Goal: Check status: Check status

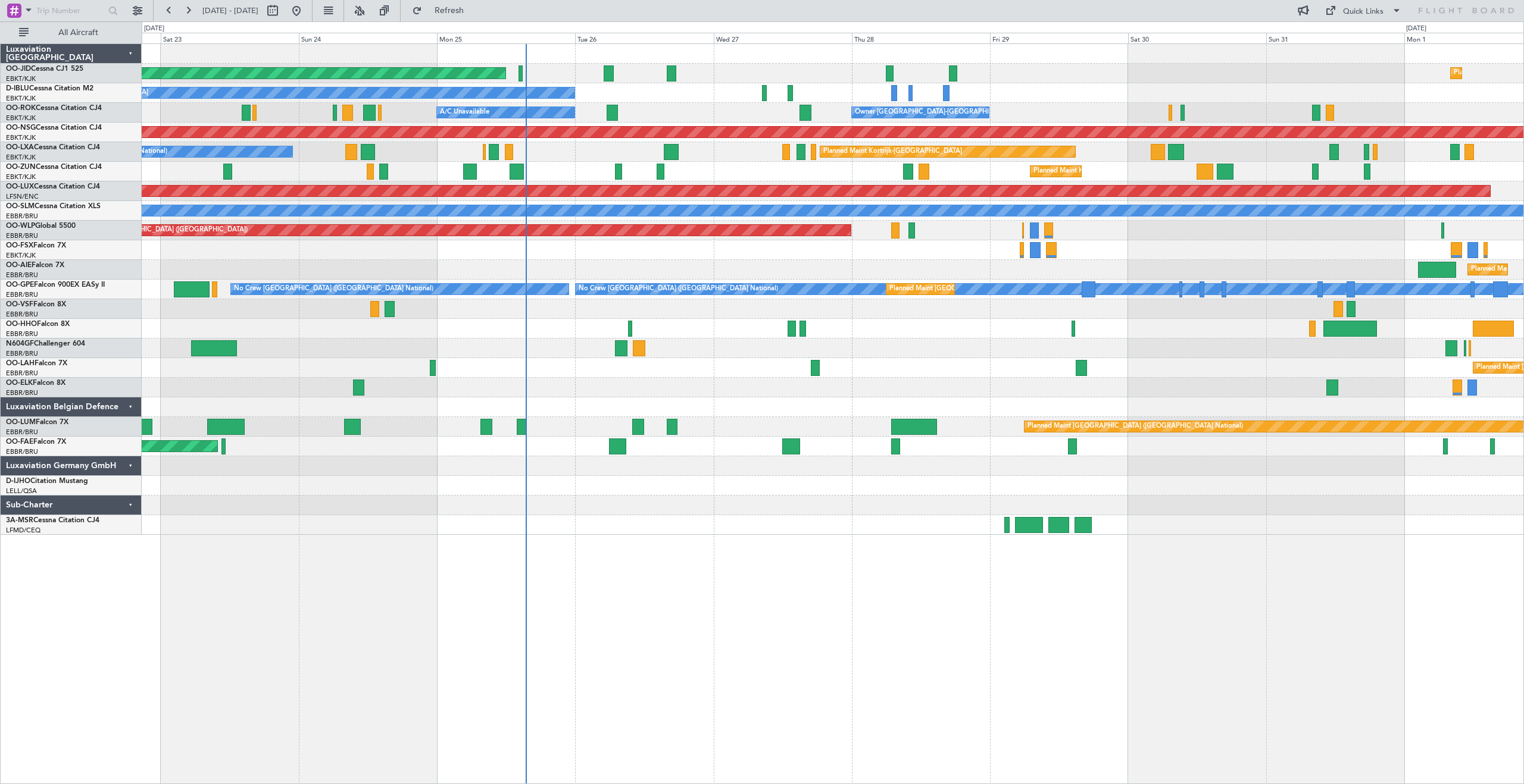
click at [1072, 162] on div "Planned Maint [GEOGRAPHIC_DATA] ([GEOGRAPHIC_DATA]) Planned Maint [GEOGRAPHIC_D…" at bounding box center [832, 289] width 1382 height 491
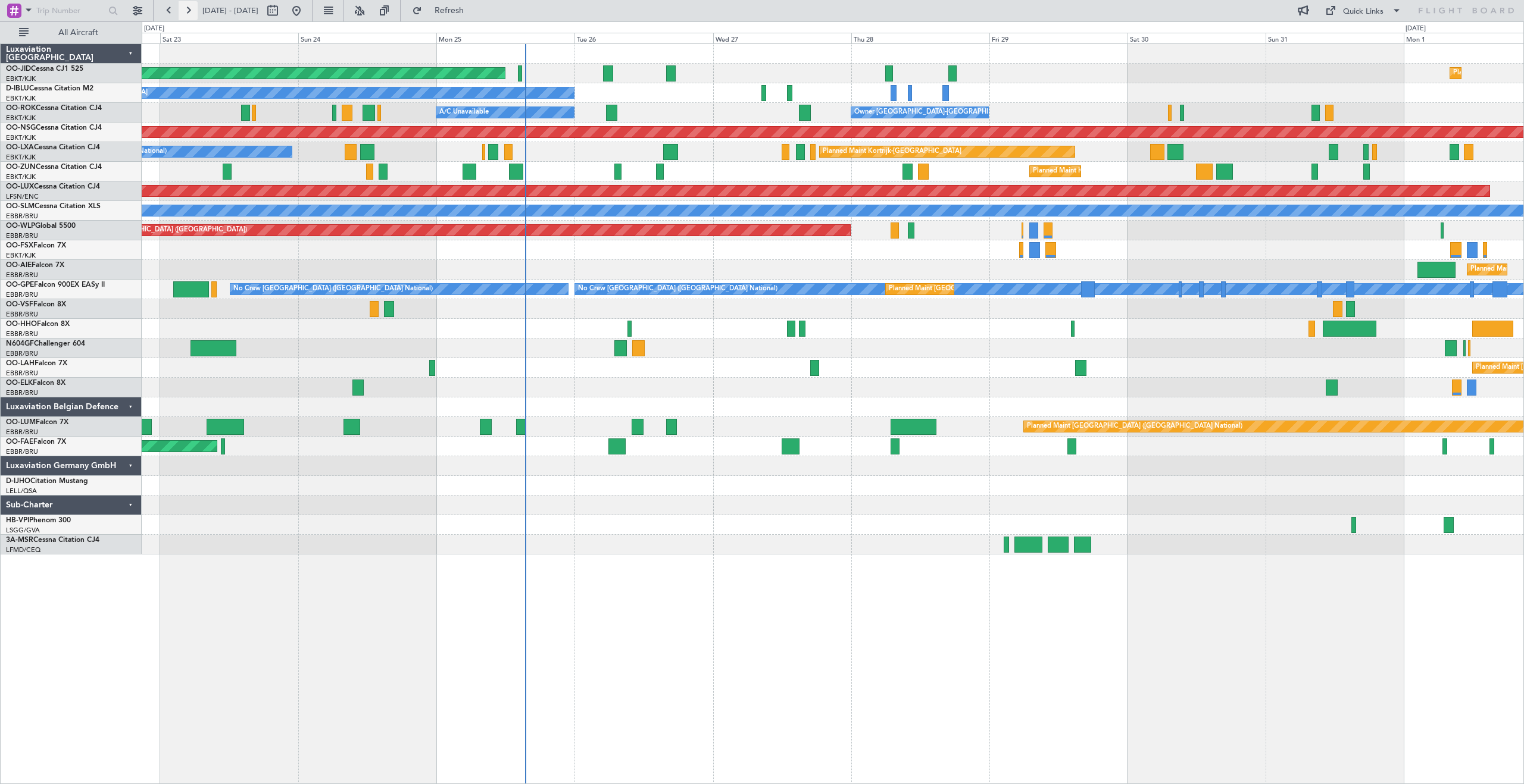
click at [187, 11] on button at bounding box center [188, 11] width 19 height 19
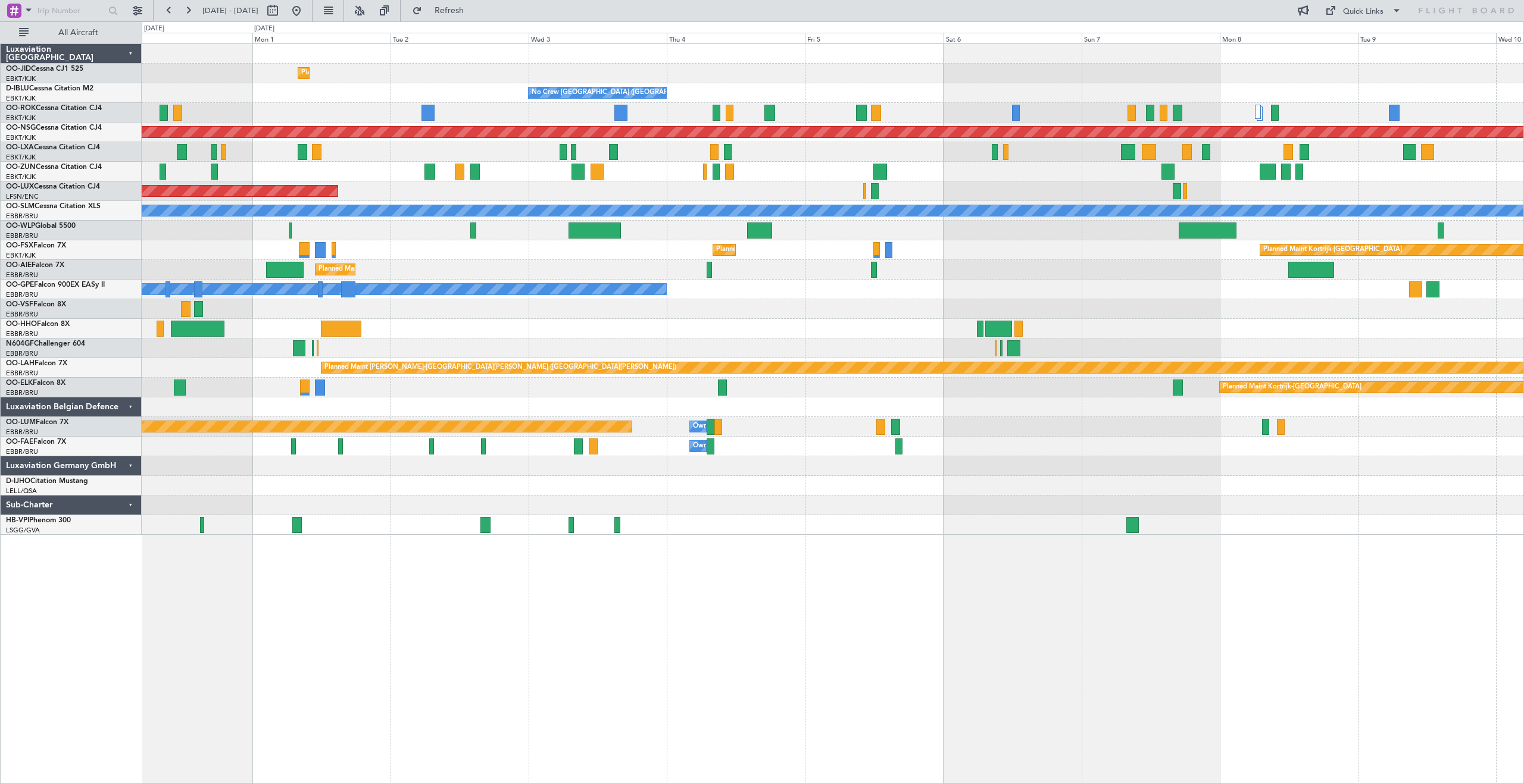
click at [1102, 58] on div at bounding box center [832, 54] width 1382 height 20
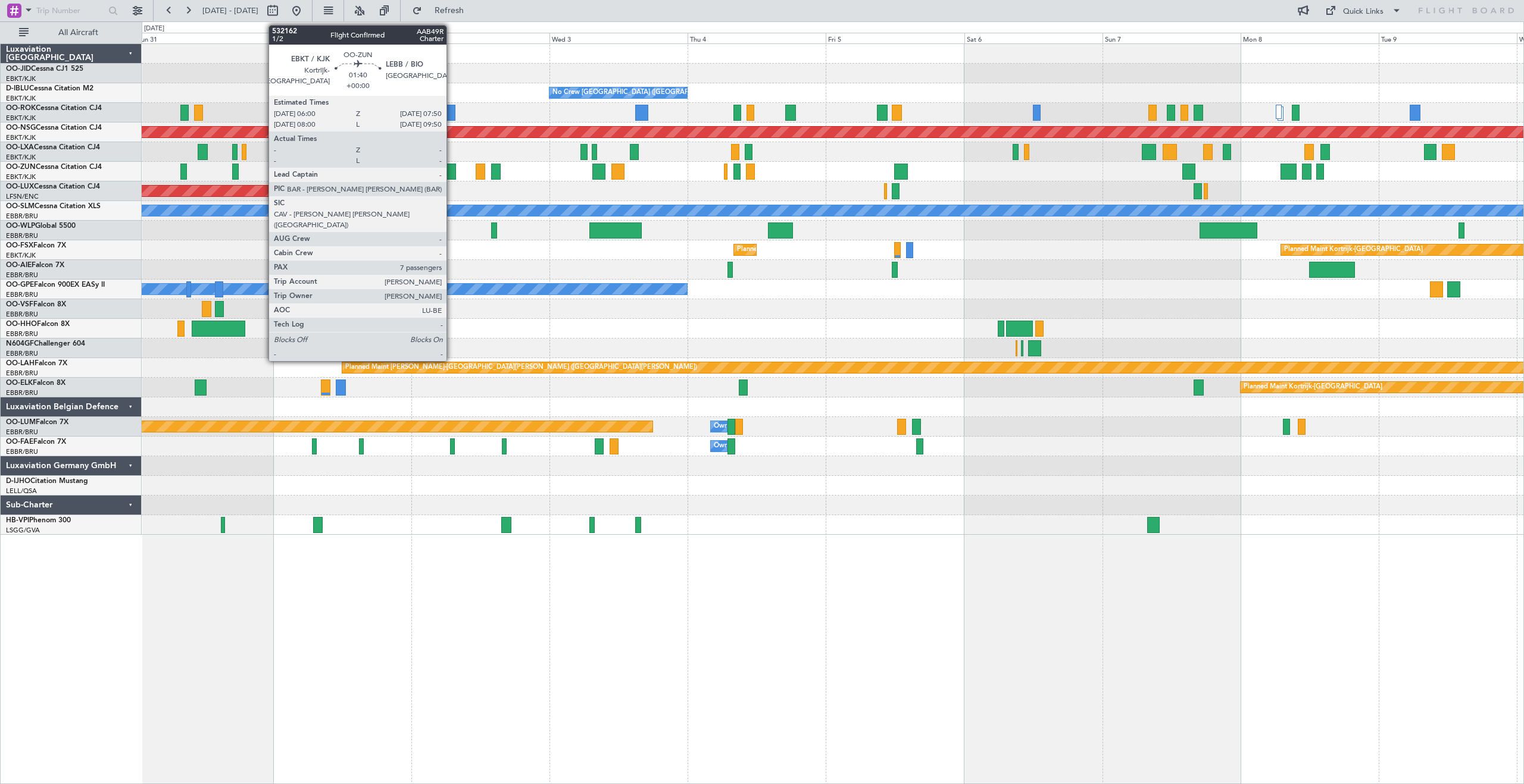
click at [452, 170] on div at bounding box center [451, 171] width 11 height 16
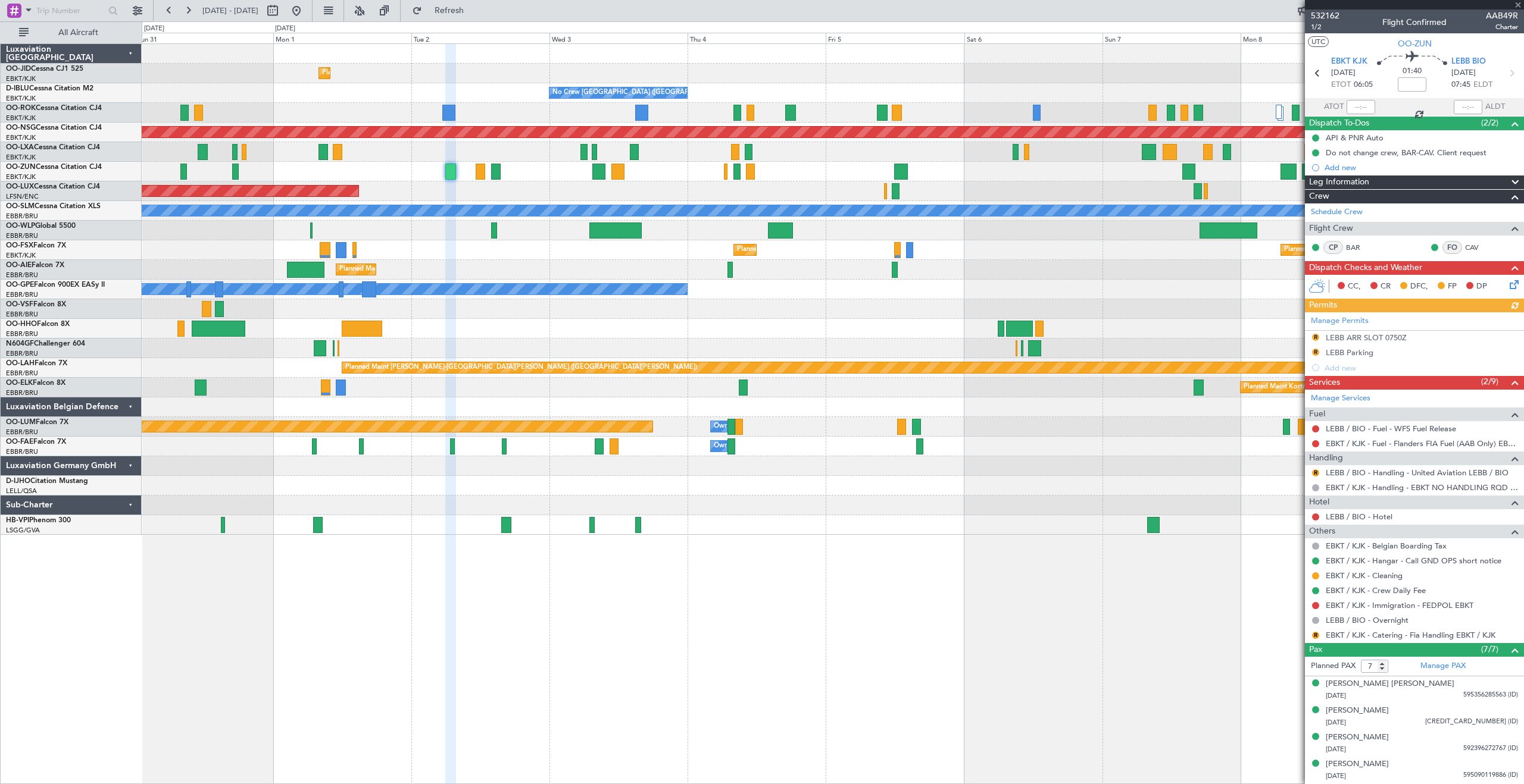
scroll to position [80, 0]
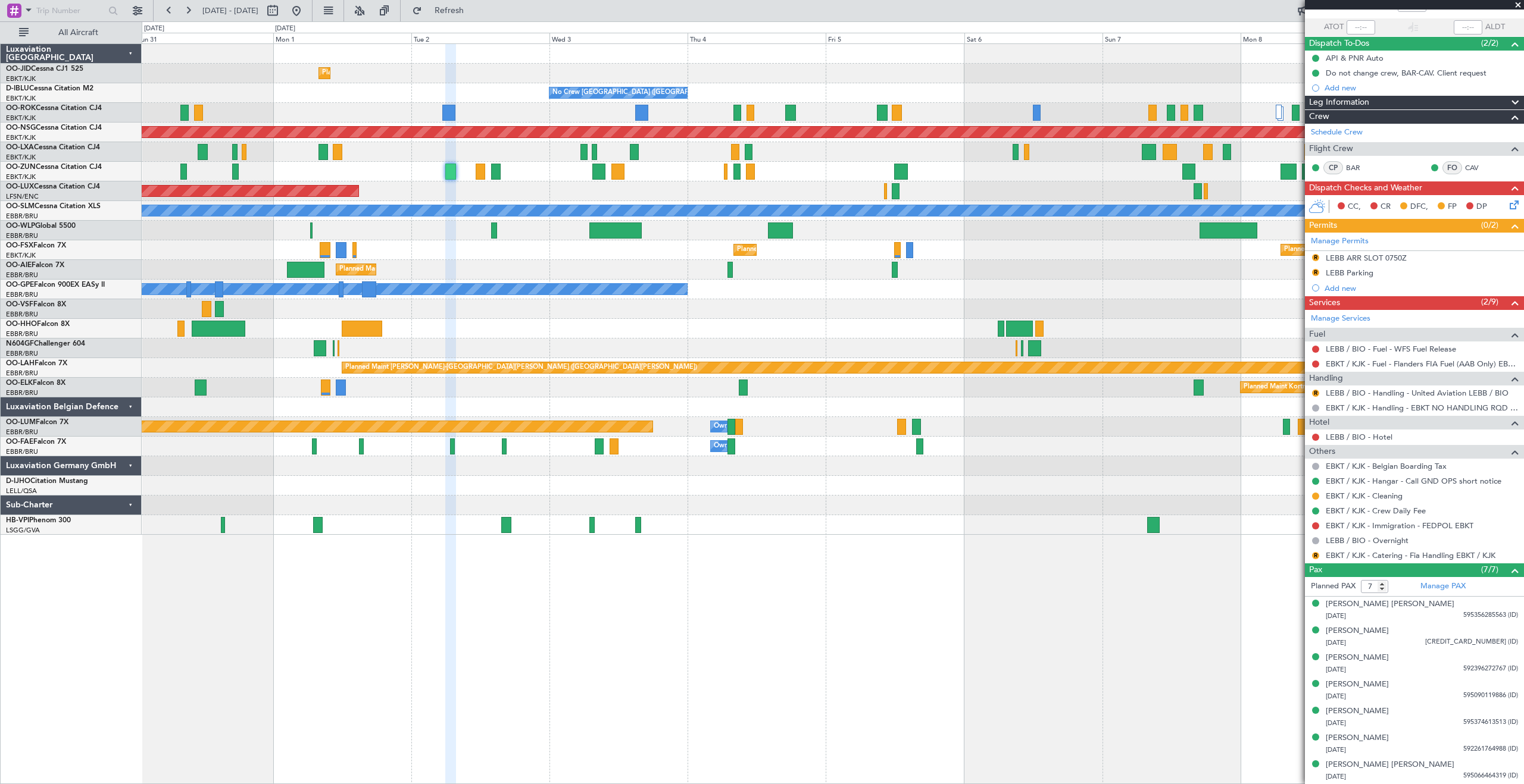
click at [1517, 4] on span at bounding box center [1519, 5] width 12 height 11
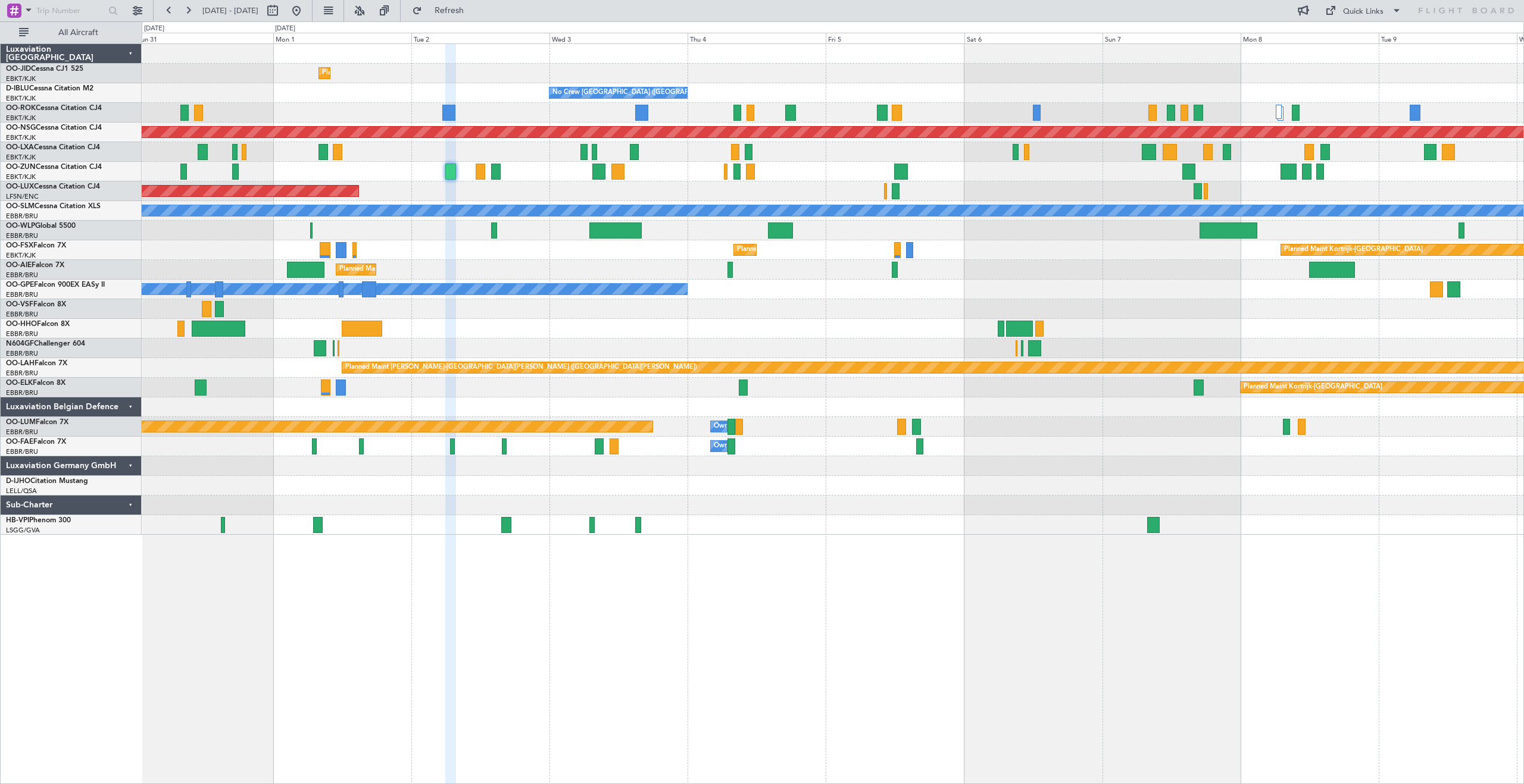
type input "0"
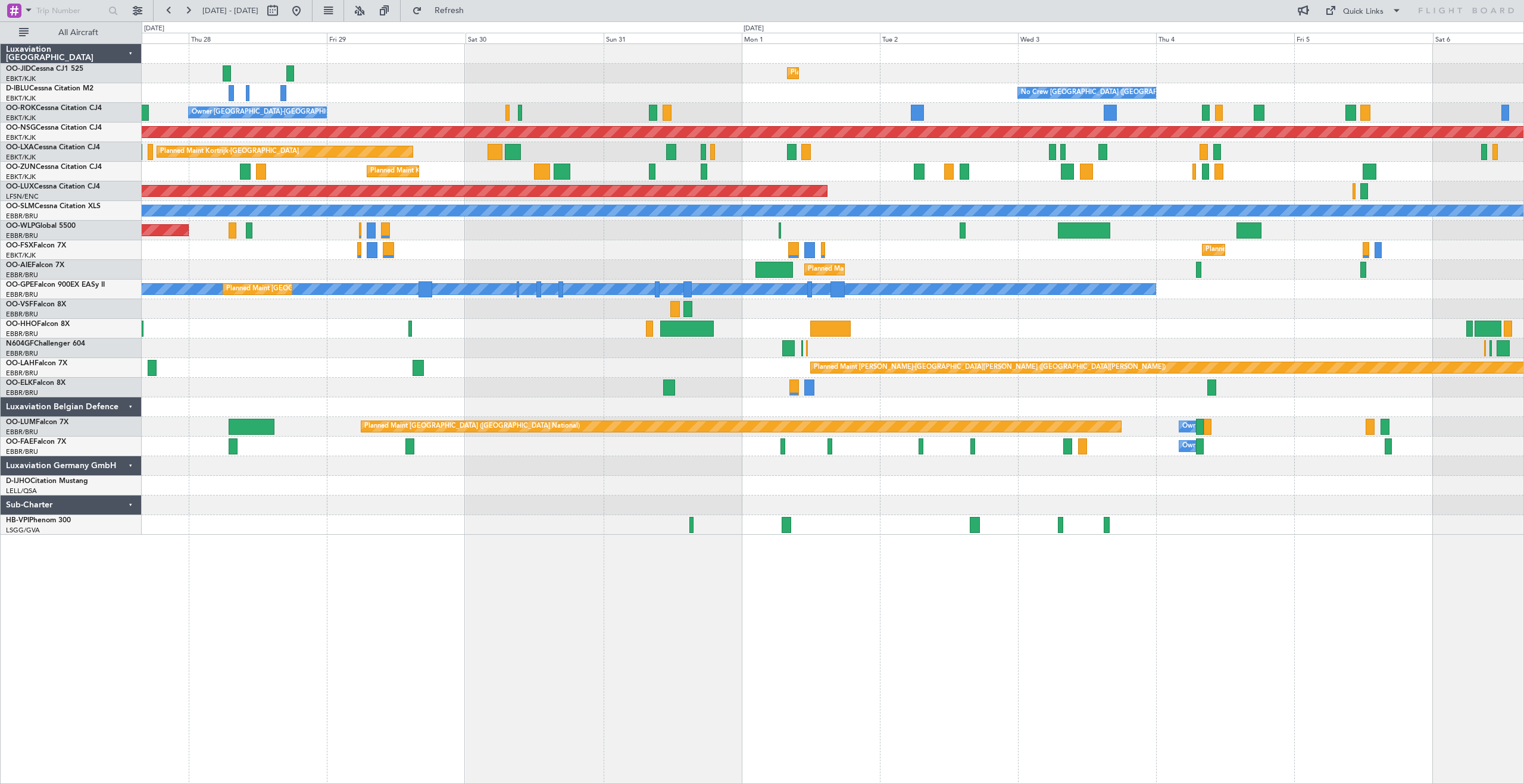
click at [1365, 71] on div "Planned Maint Kortrijk-[GEOGRAPHIC_DATA] Planned Maint [GEOGRAPHIC_DATA] ([GEOG…" at bounding box center [832, 289] width 1382 height 491
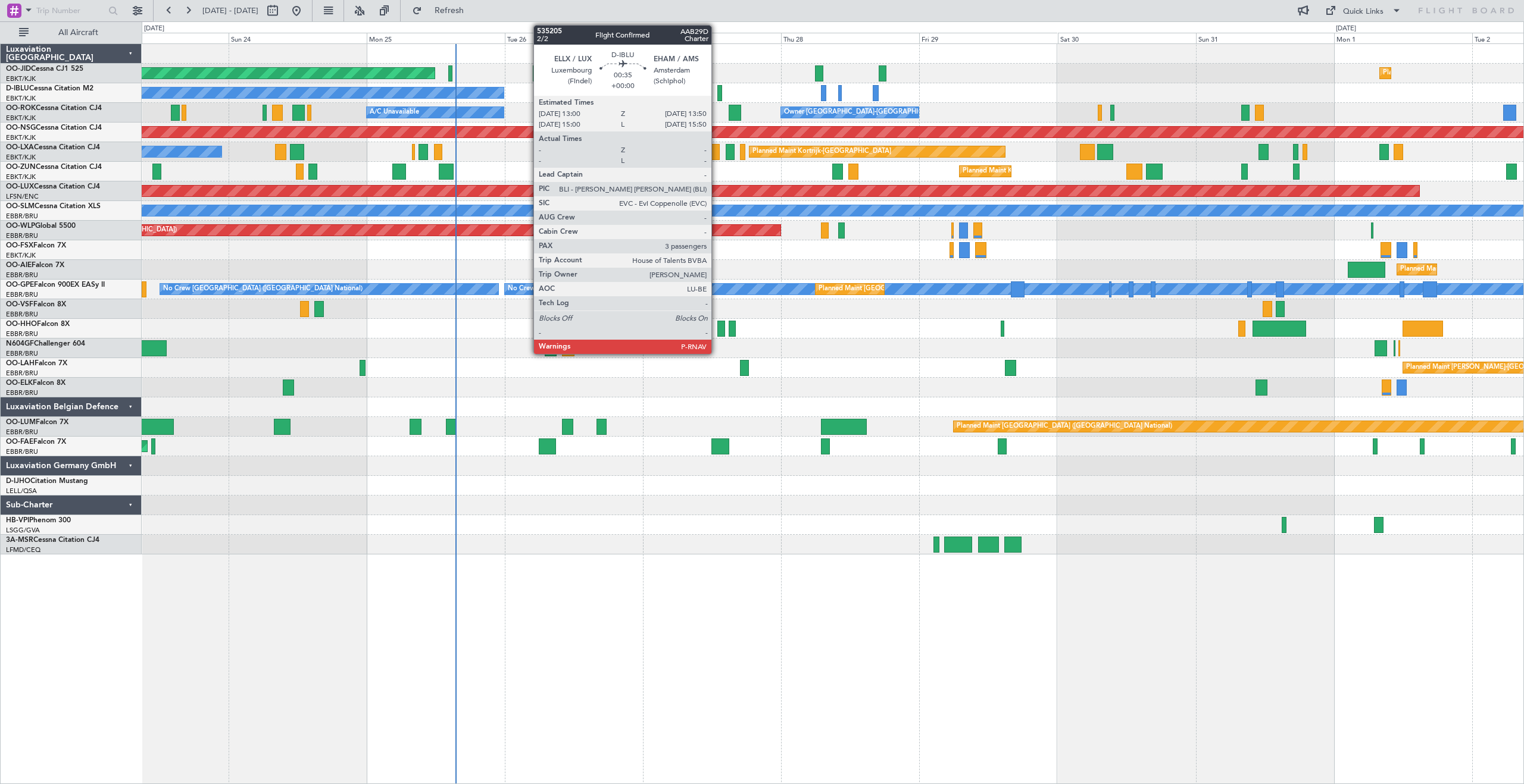
click at [717, 91] on div at bounding box center [720, 93] width 5 height 16
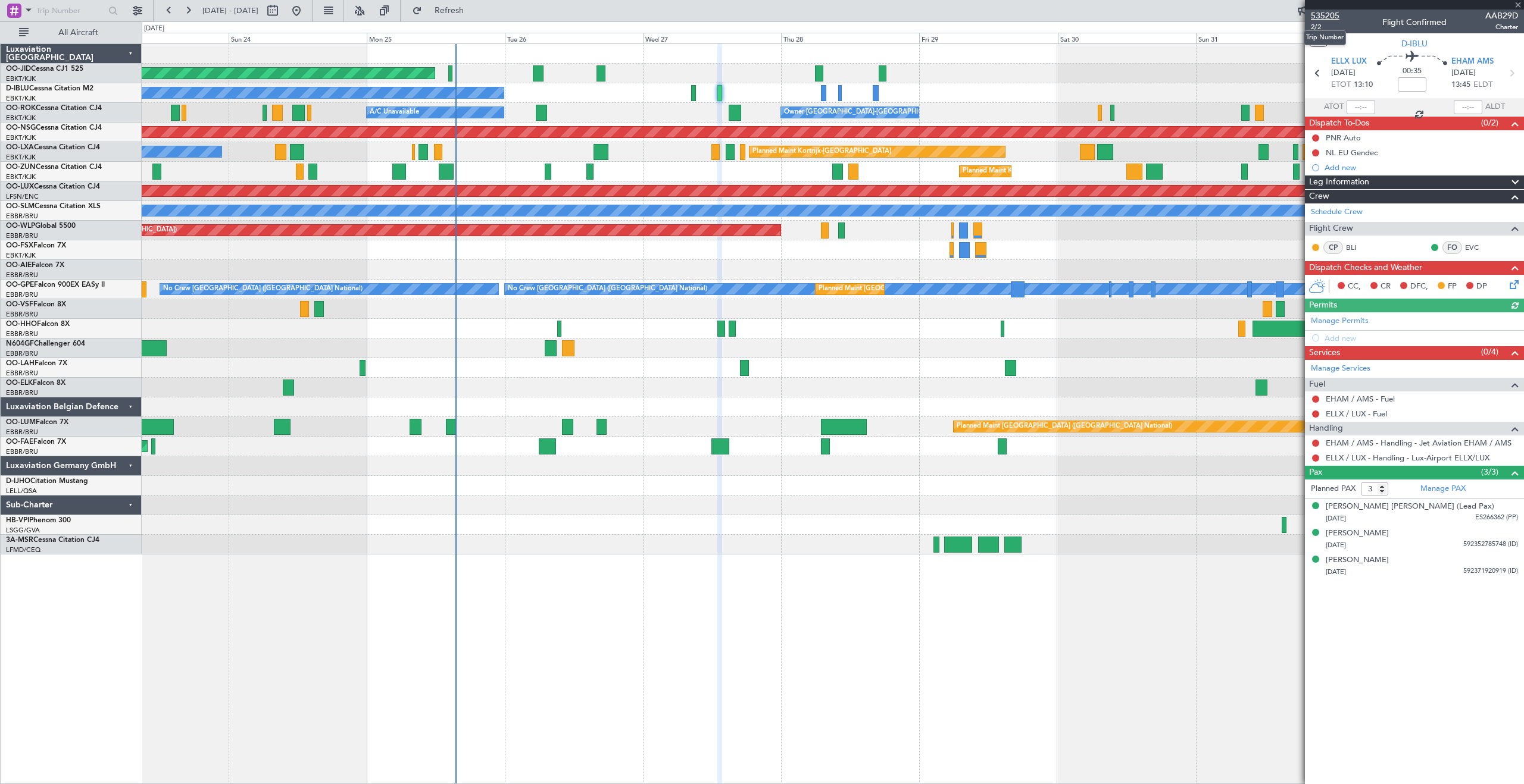
click at [1324, 17] on span "535205" at bounding box center [1325, 15] width 28 height 12
click at [188, 6] on button at bounding box center [188, 11] width 19 height 19
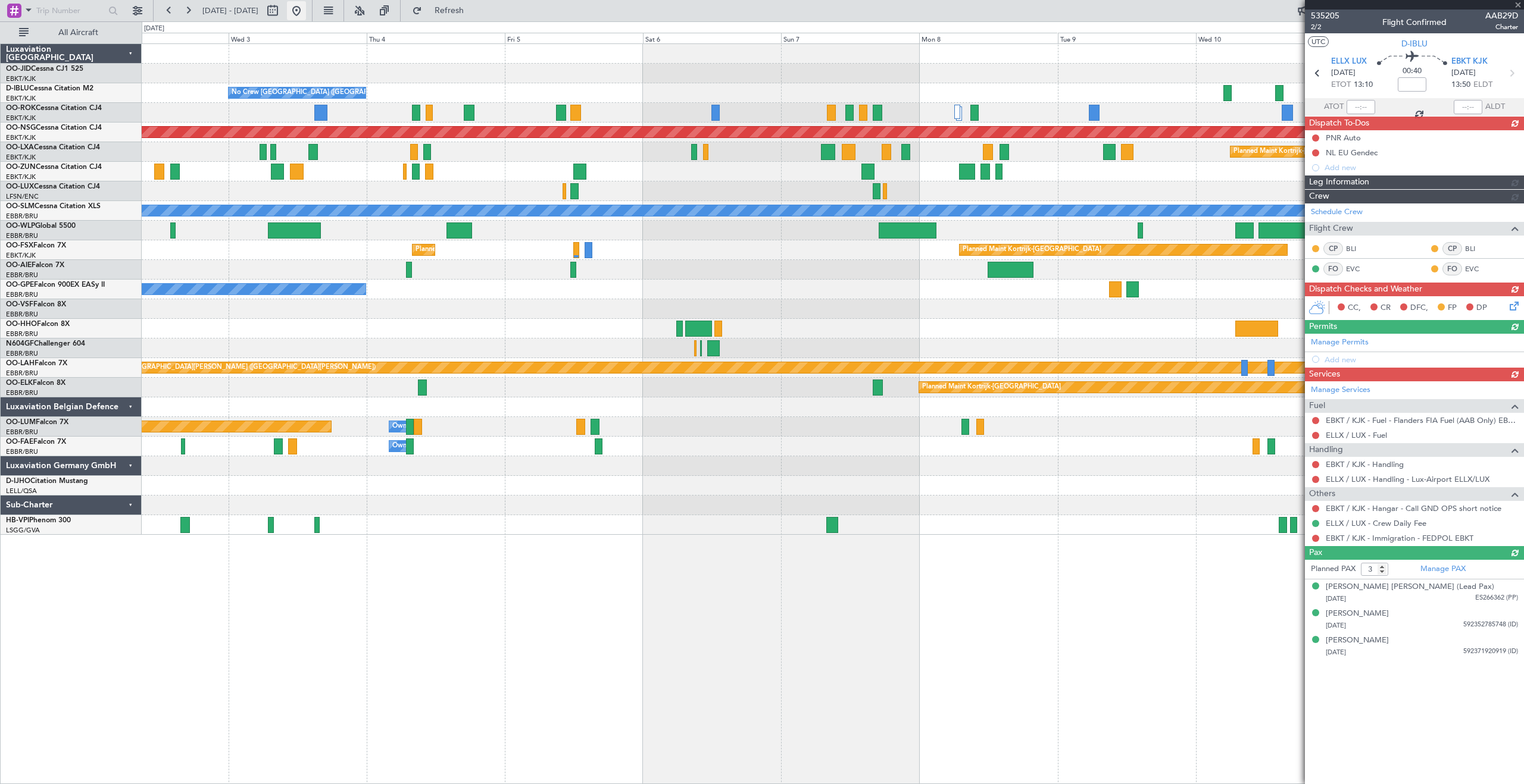
click at [306, 9] on button at bounding box center [297, 11] width 19 height 19
